Goal: Navigation & Orientation: Find specific page/section

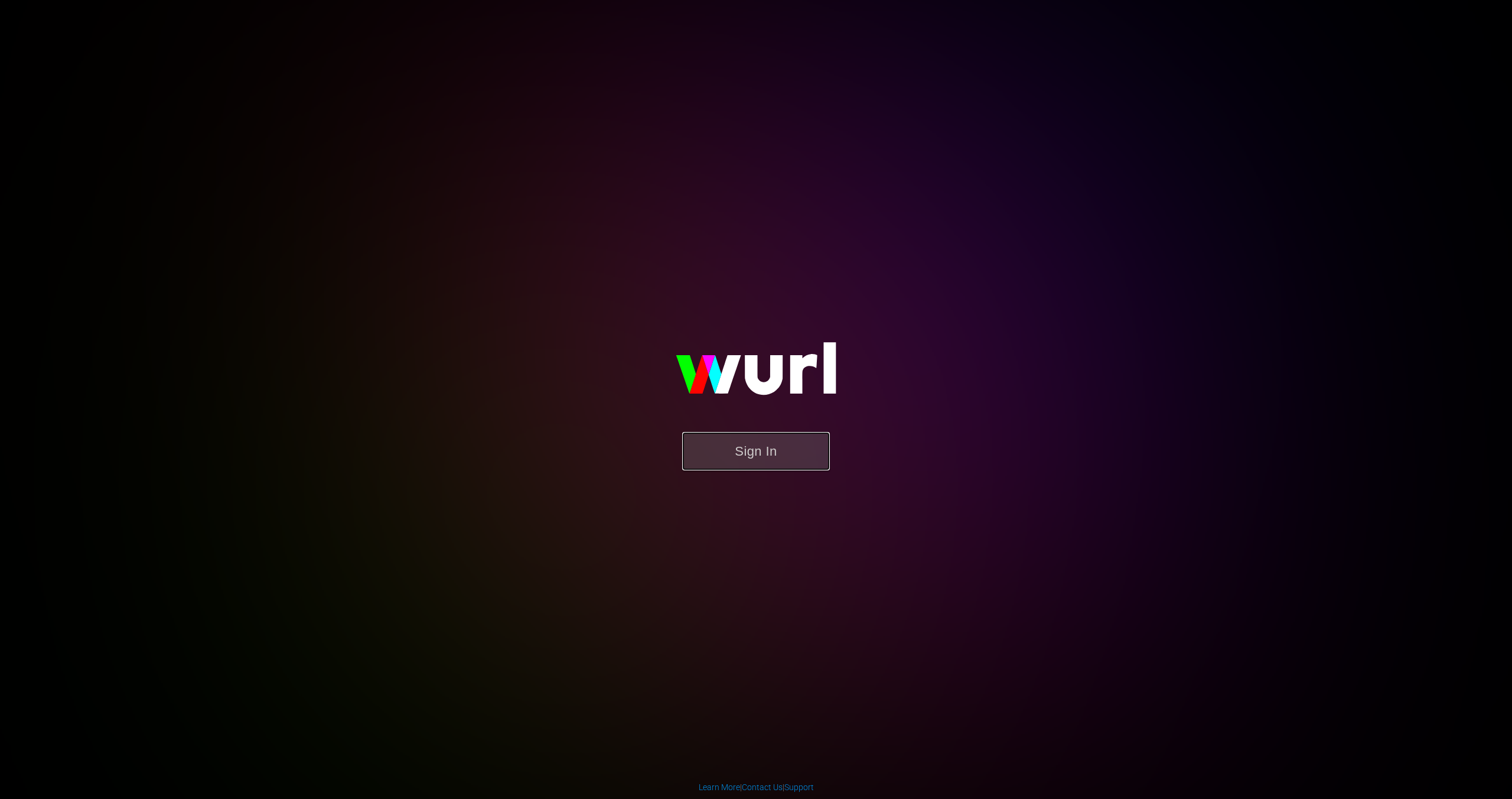
click at [739, 436] on button "Sign In" at bounding box center [756, 451] width 148 height 38
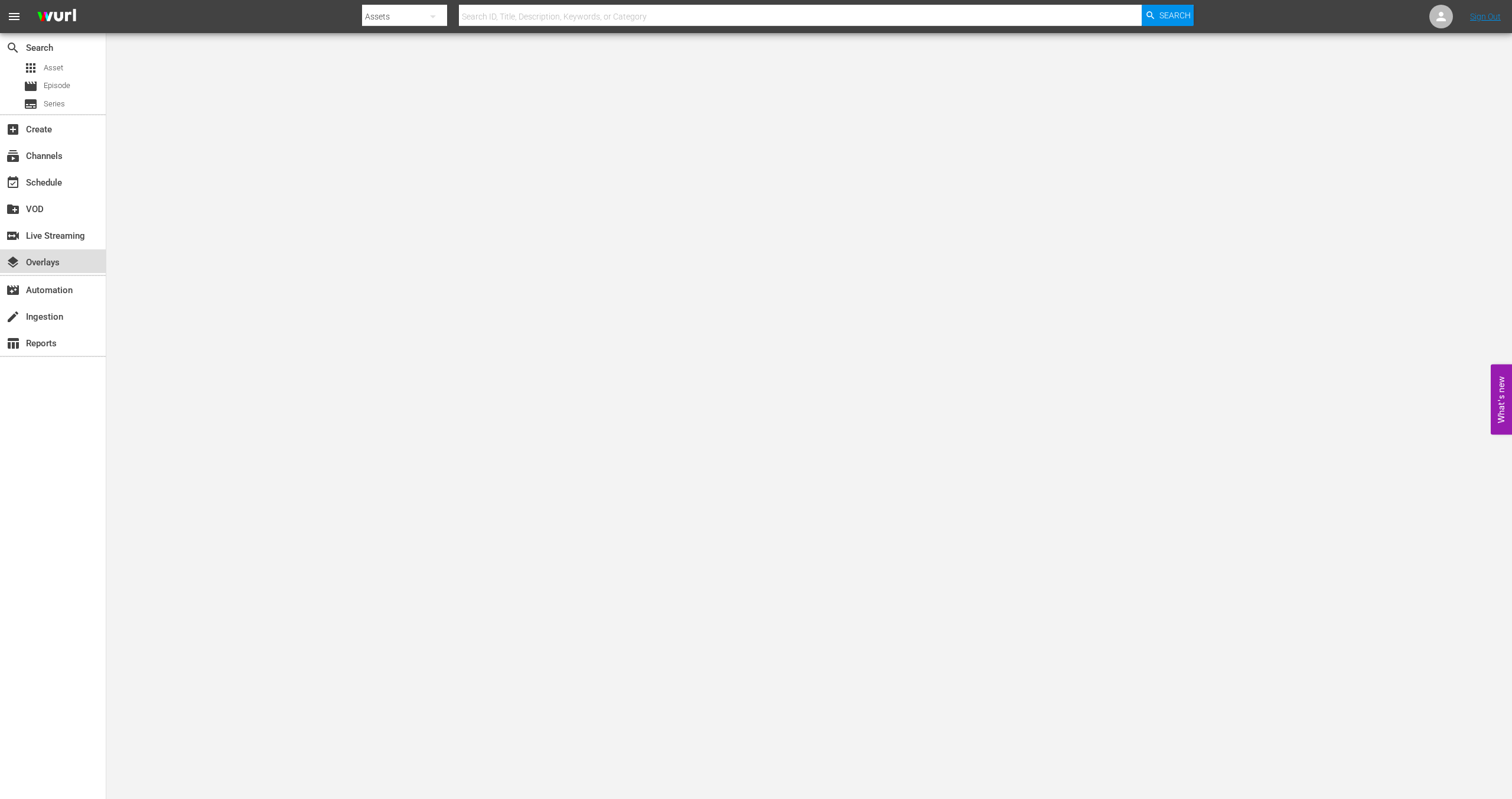
click at [57, 261] on div "layers Overlays" at bounding box center [33, 260] width 66 height 11
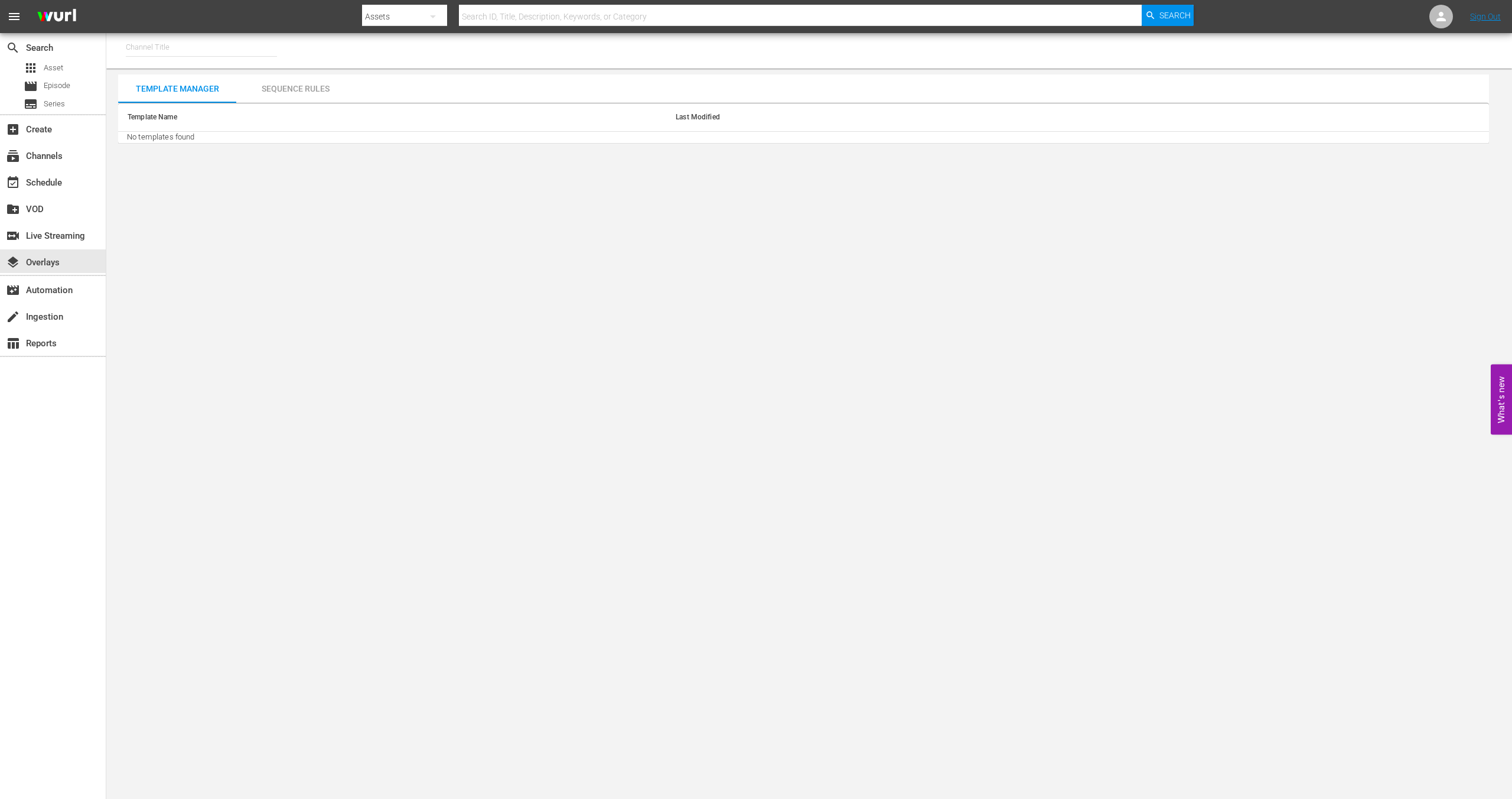
click at [300, 92] on div "Sequence Rules" at bounding box center [295, 88] width 118 height 28
click at [262, 85] on div "Sequence Rules" at bounding box center [295, 88] width 118 height 28
click at [66, 258] on div "layers Overlays" at bounding box center [52, 261] width 105 height 24
click at [52, 65] on span "Asset" at bounding box center [53, 67] width 19 height 11
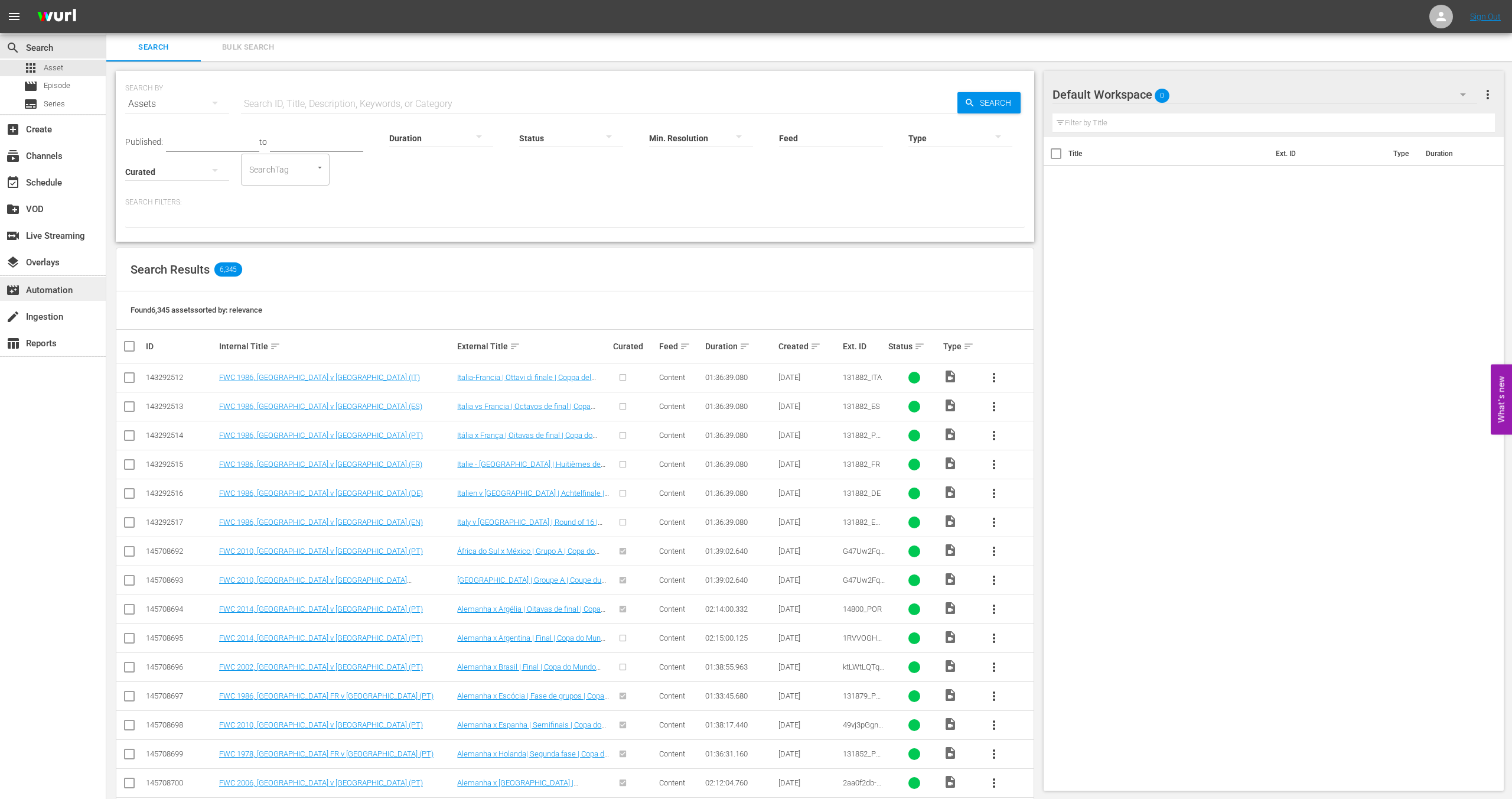
click at [44, 294] on div "movie_filter Automation" at bounding box center [33, 288] width 66 height 11
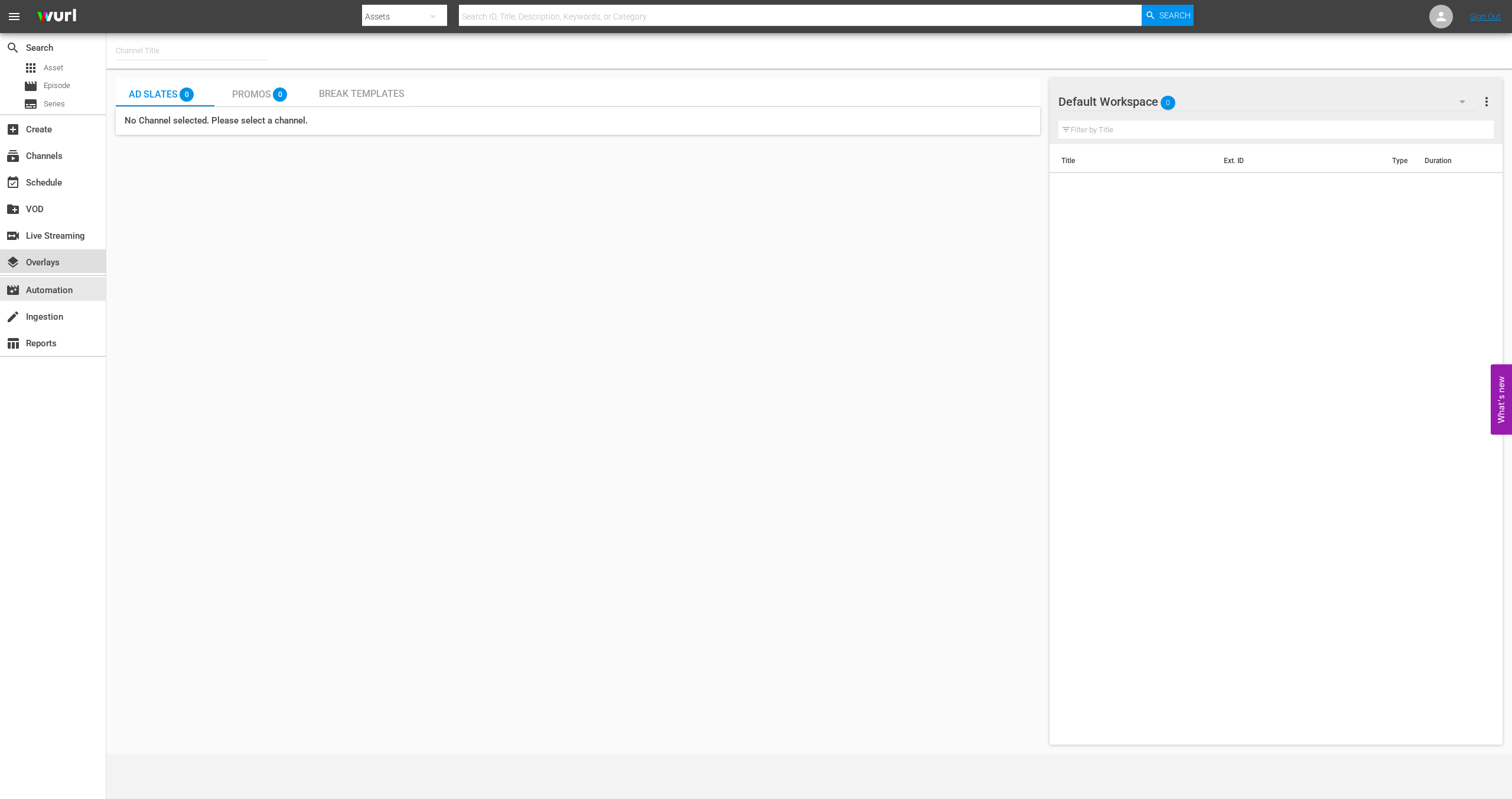
click at [47, 261] on div "layers Overlays" at bounding box center [33, 260] width 66 height 11
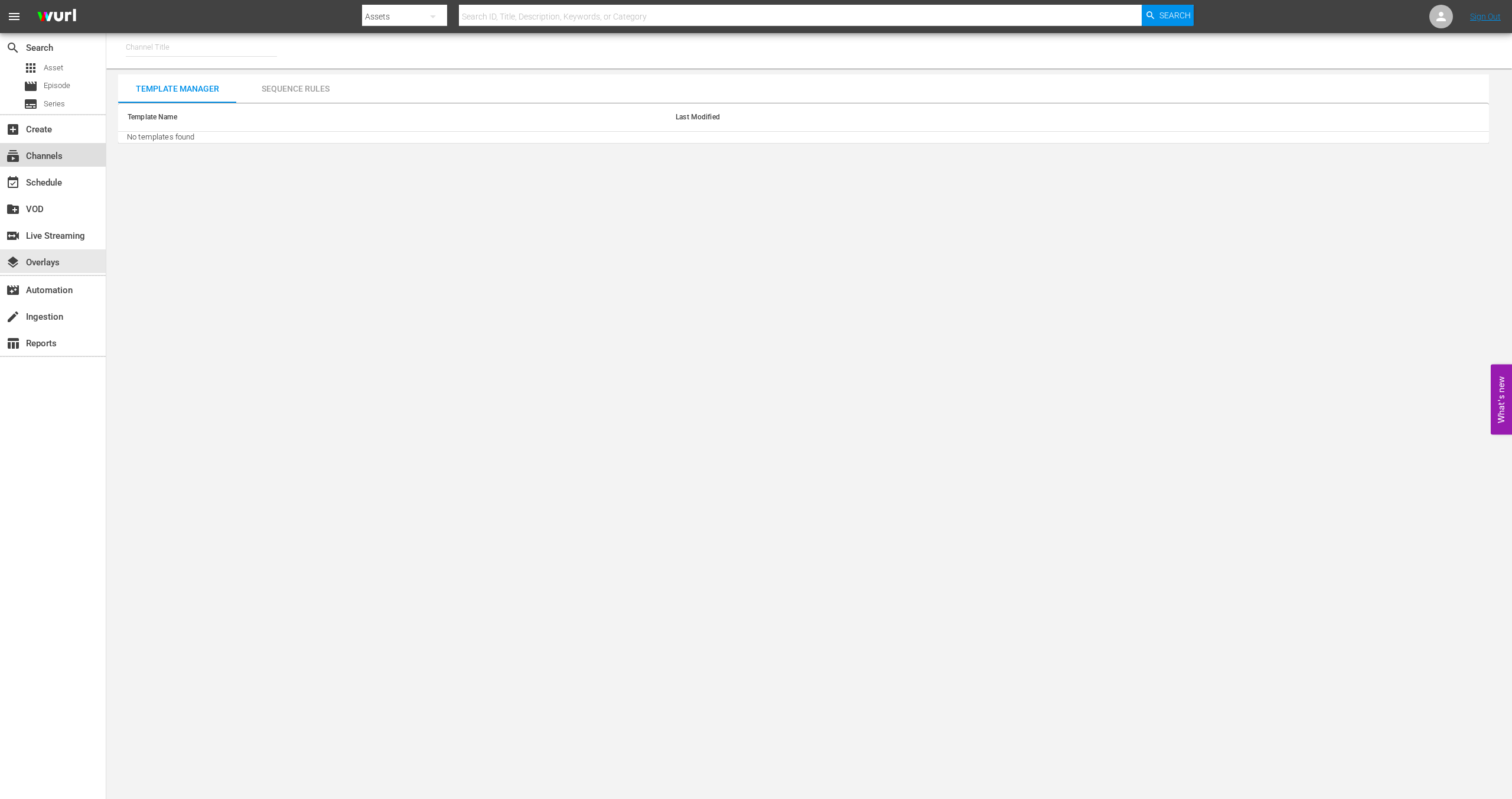
click at [63, 151] on div "subscriptions Channels" at bounding box center [33, 154] width 66 height 11
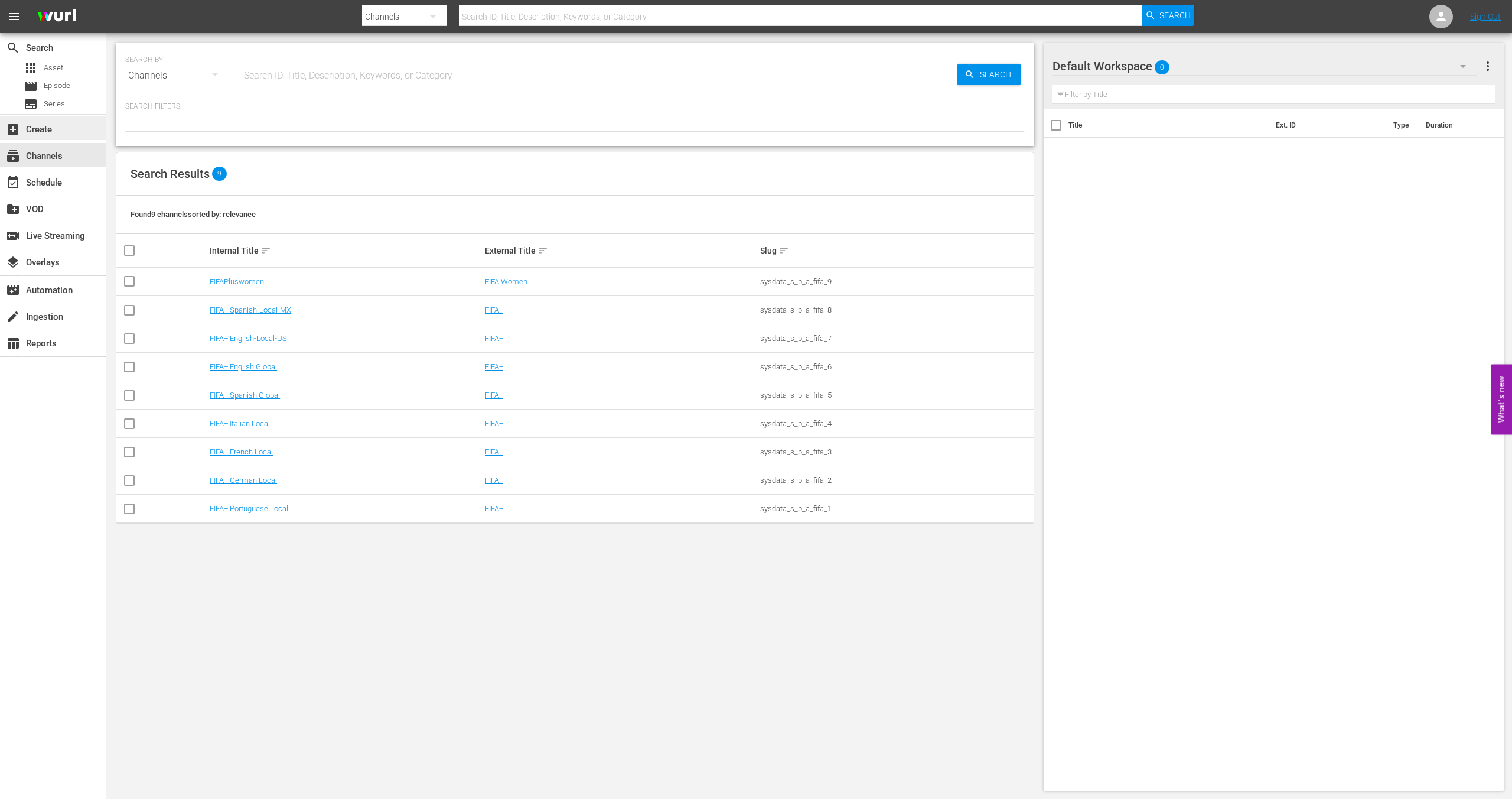
click at [55, 134] on div "add_box Create" at bounding box center [52, 128] width 105 height 24
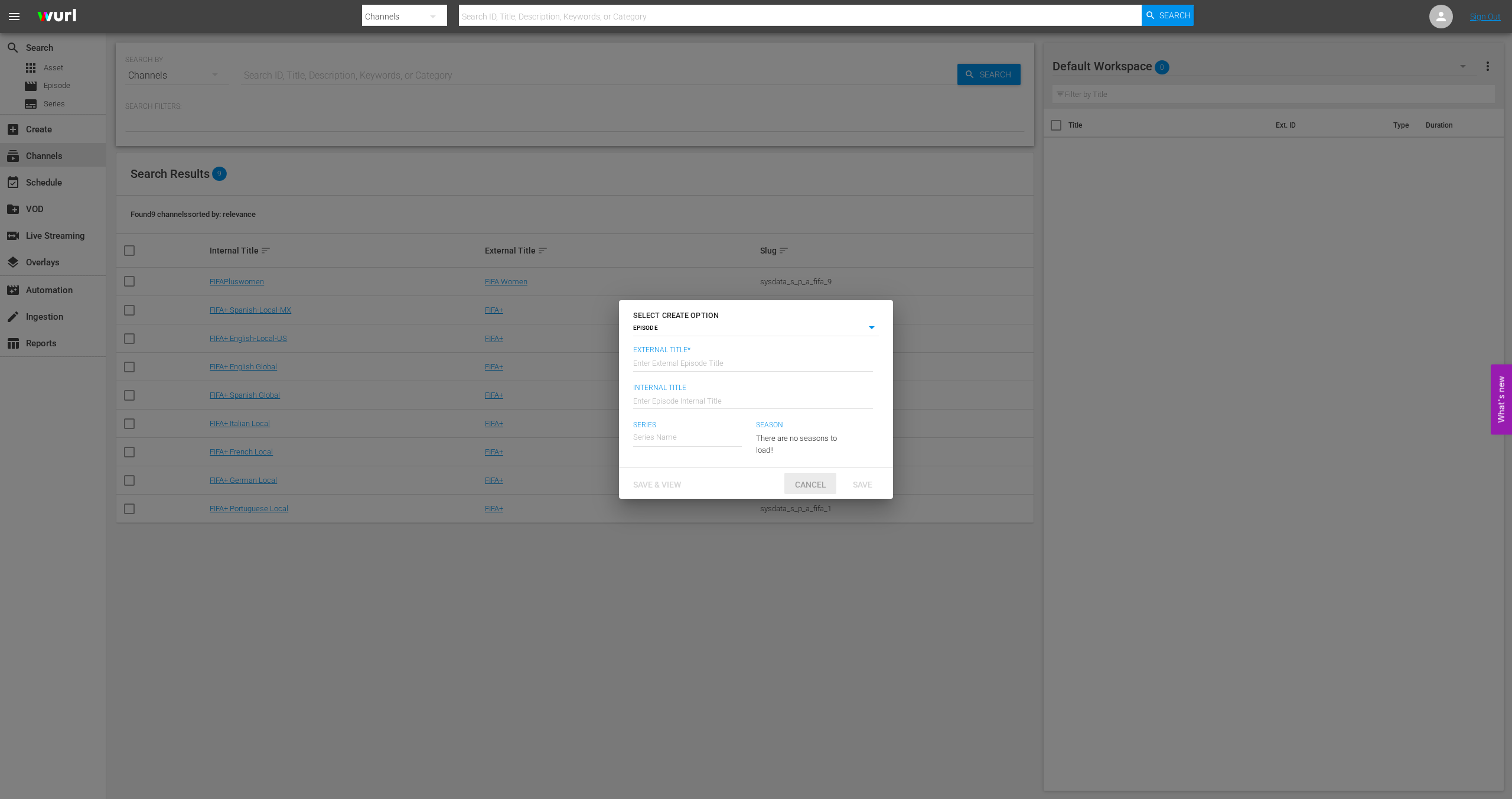
click at [807, 484] on span "Cancel" at bounding box center [810, 484] width 50 height 9
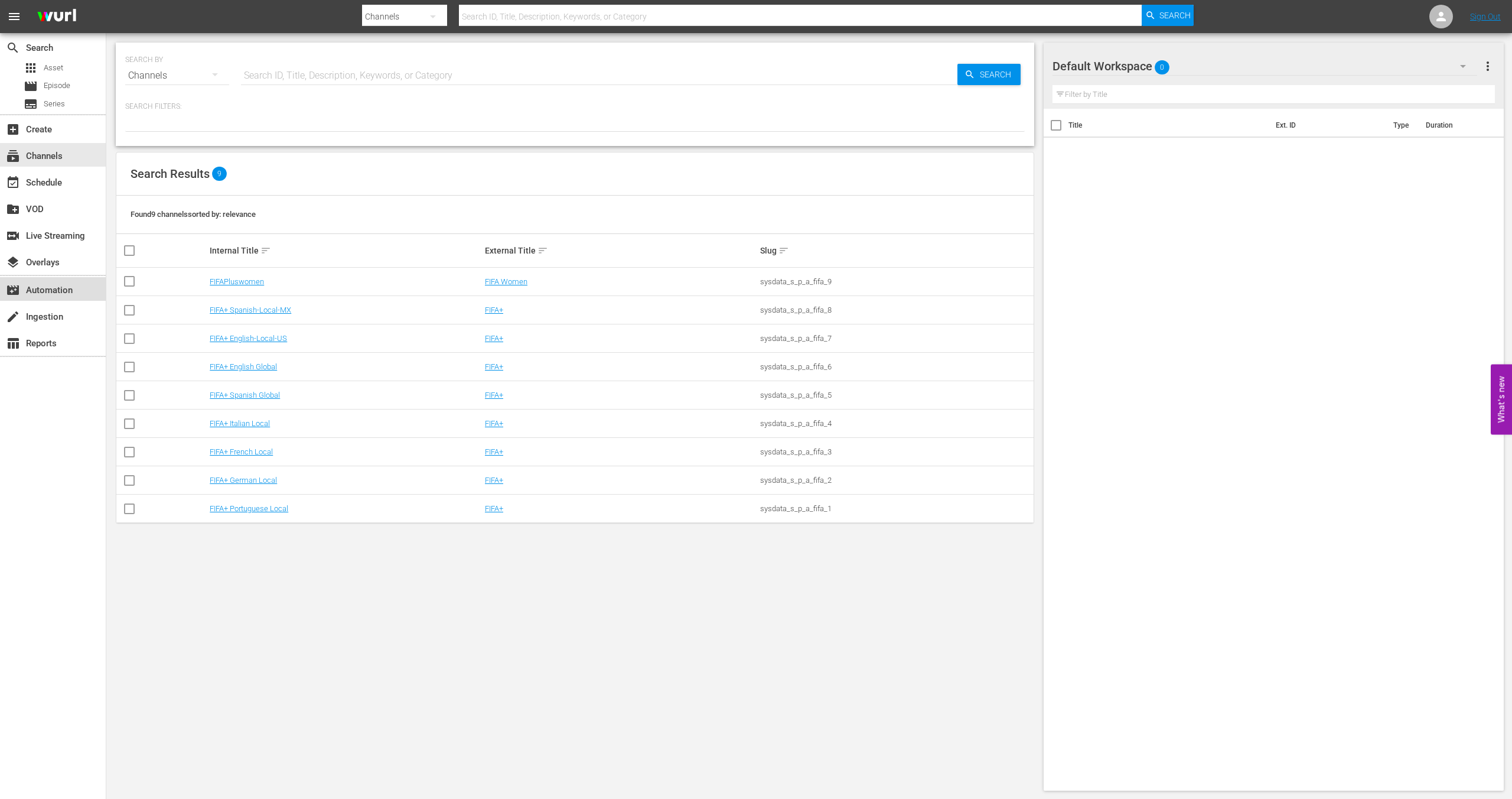
click at [59, 285] on div "movie_filter Automation" at bounding box center [33, 288] width 66 height 11
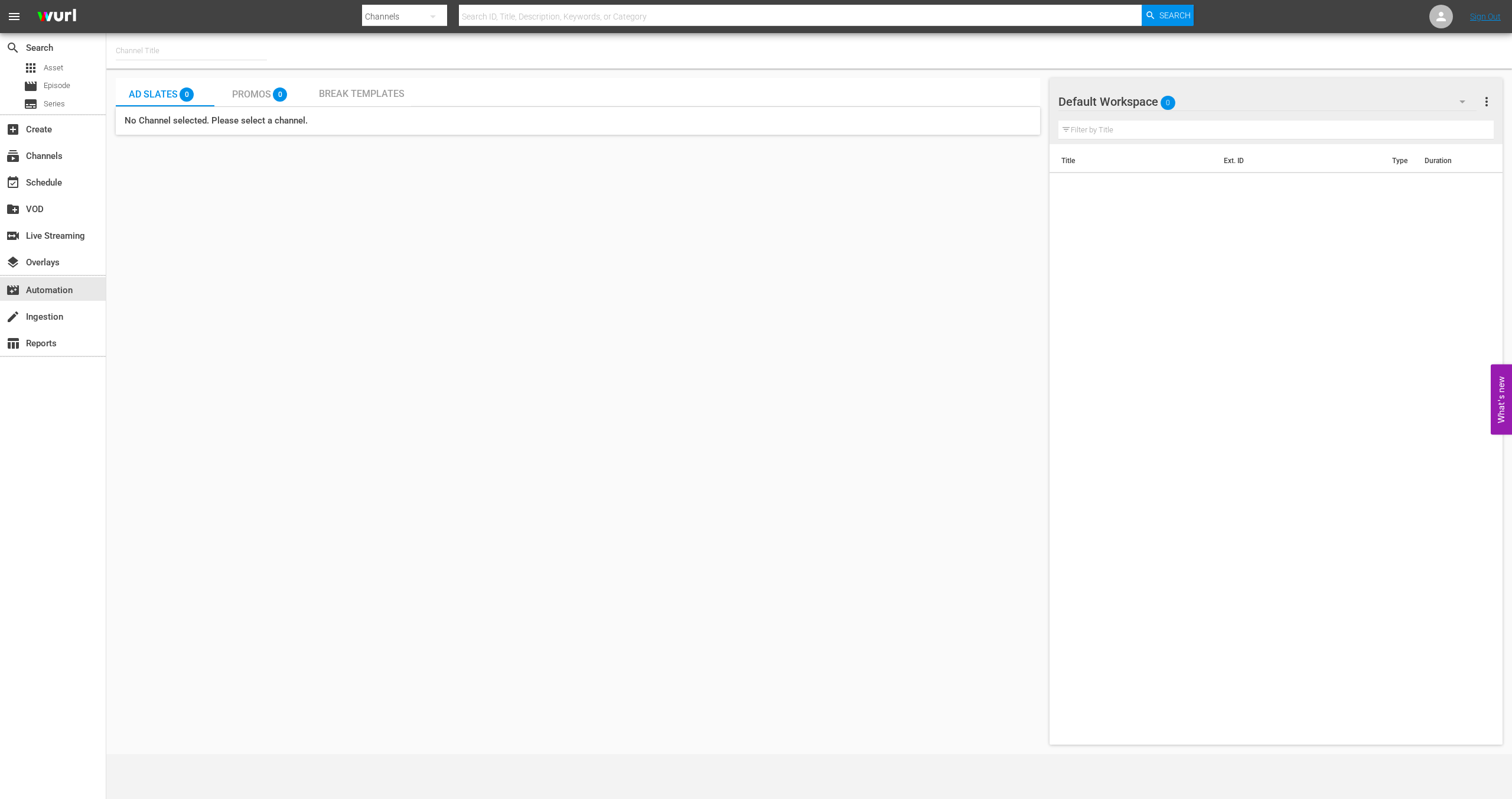
click at [166, 90] on span "Ad Slates" at bounding box center [153, 94] width 49 height 11
click at [235, 95] on span "Promos" at bounding box center [251, 94] width 39 height 11
click at [367, 95] on span "Break Templates" at bounding box center [361, 94] width 85 height 11
click at [433, 22] on icon "button" at bounding box center [433, 17] width 14 height 14
click at [402, 59] on div "Series" at bounding box center [400, 68] width 47 height 19
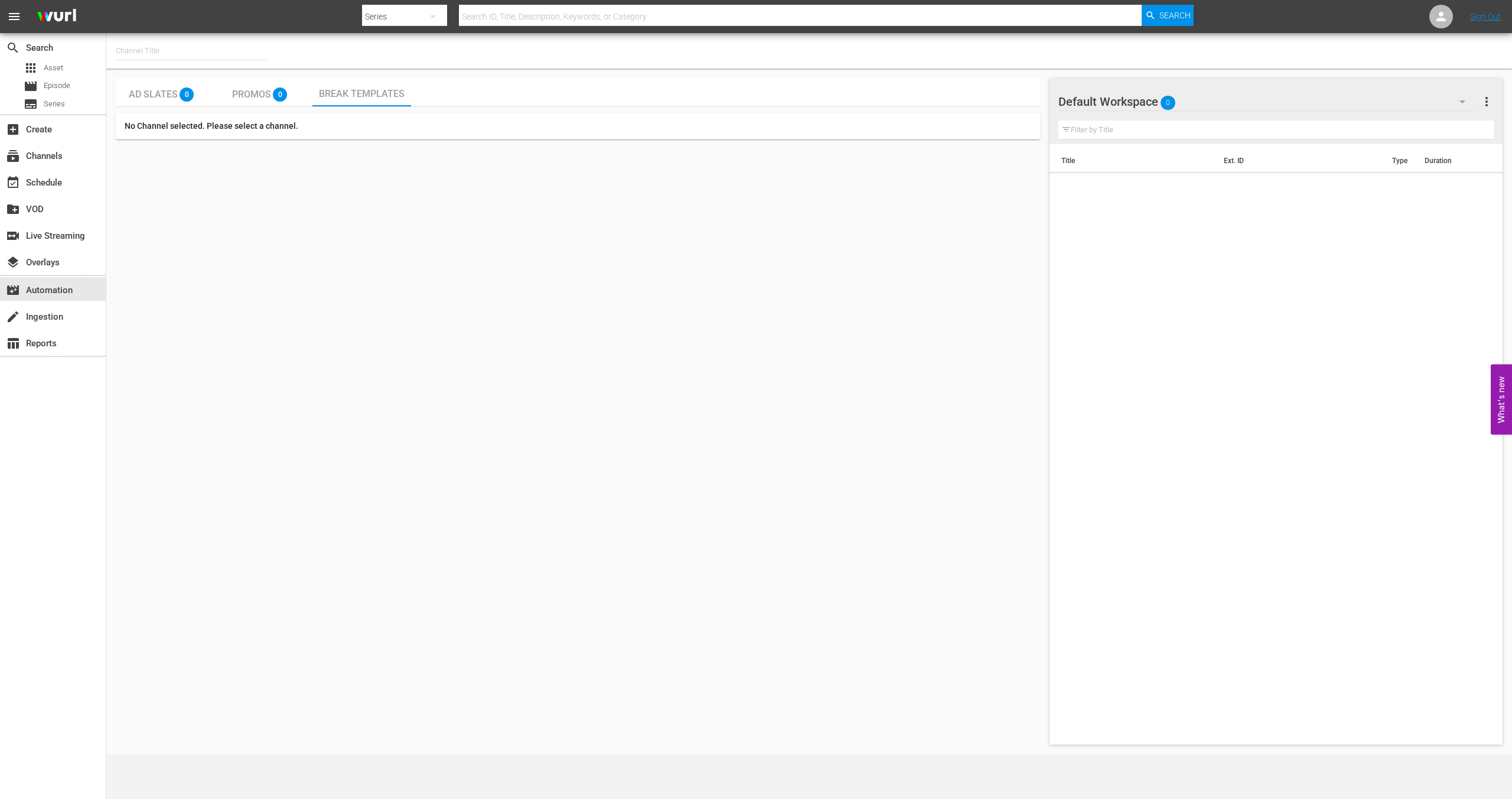
click at [305, 193] on div "Ad Slates 0 Promos 0 Break Templates No Channel selected. Please select a chann…" at bounding box center [578, 411] width 924 height 666
click at [32, 289] on div "movie_filter Automation" at bounding box center [33, 288] width 66 height 11
click at [35, 292] on div "movie_filter Automation" at bounding box center [33, 288] width 66 height 11
click at [38, 263] on div "layers Overlays" at bounding box center [33, 260] width 66 height 11
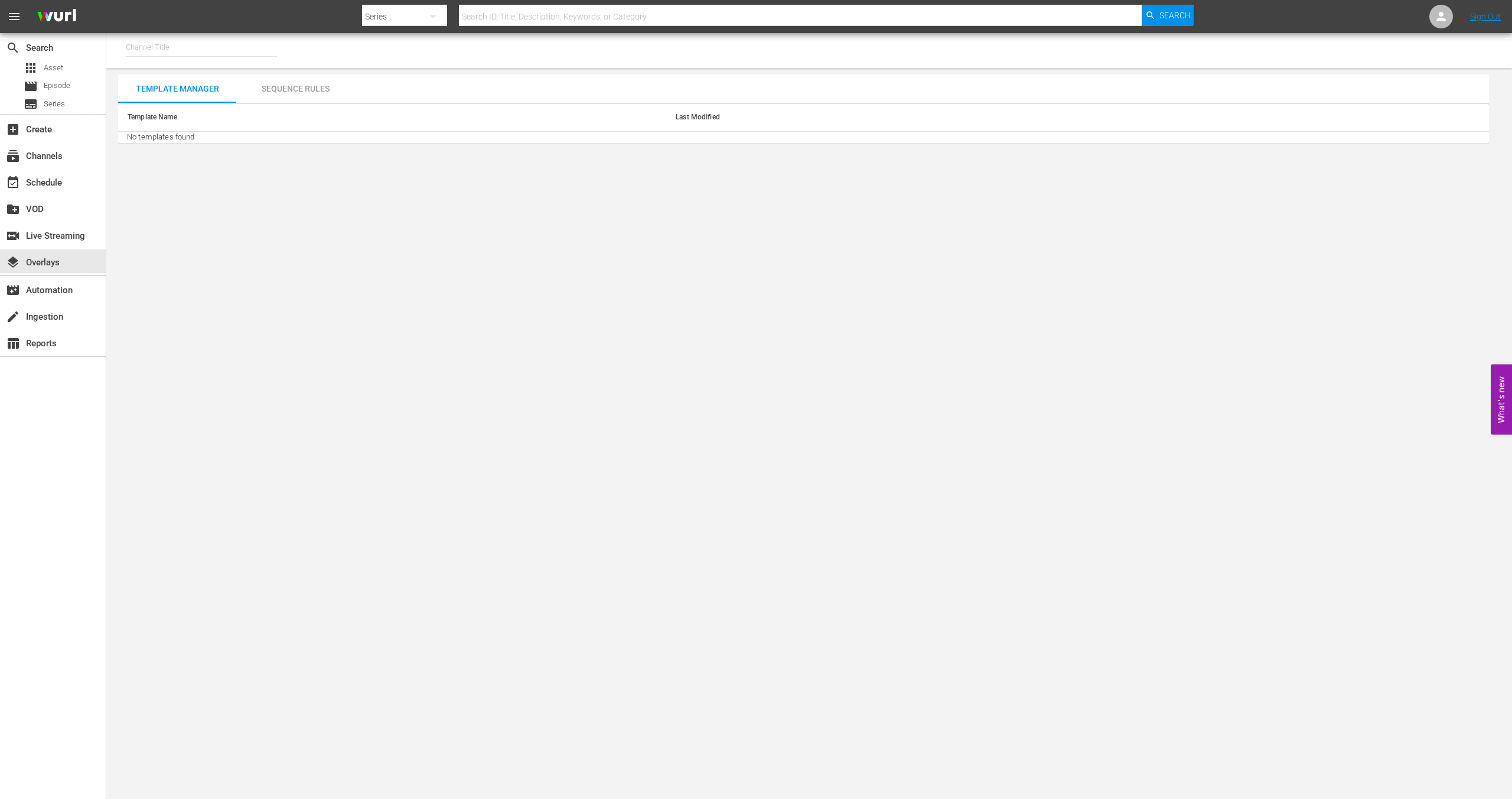
click at [374, 103] on div "Template Name Last Modified No templates found" at bounding box center [804, 123] width 1371 height 41
click at [297, 85] on div "Sequence Rules" at bounding box center [295, 88] width 118 height 28
